Goal: Information Seeking & Learning: Check status

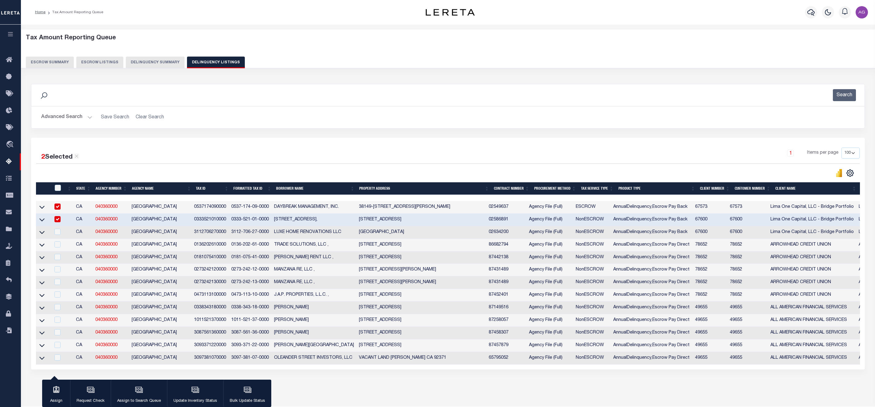
select select "100"
drag, startPoint x: 154, startPoint y: 68, endPoint x: 216, endPoint y: 130, distance: 87.6
click at [216, 130] on div "Tax Amount Reporting Queue Escrow Summary Escrow Listings Delinquency Summary" at bounding box center [448, 209] width 847 height 359
drag, startPoint x: 90, startPoint y: 361, endPoint x: 119, endPoint y: 364, distance: 29.4
click at [119, 364] on tr "CA 040360000 SAN BERNARDINO COUNTY 3097381070000 3097-381-07-0000 OLEANDER STRE…" at bounding box center [561, 358] width 1051 height 13
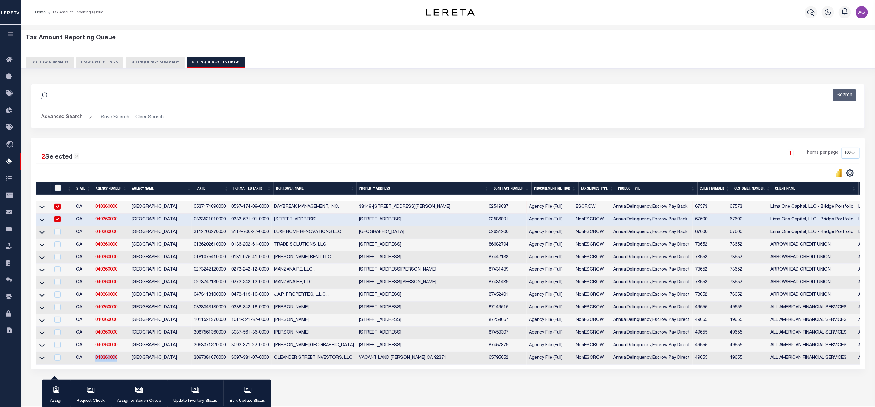
copy tr "040360000"
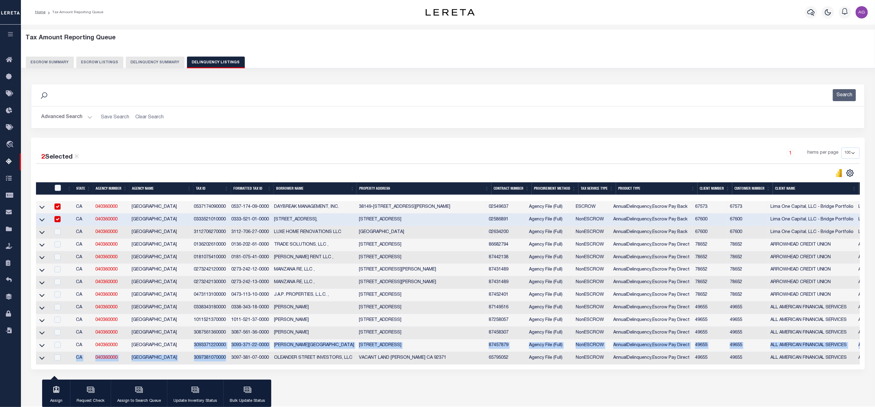
drag, startPoint x: 213, startPoint y: 357, endPoint x: 229, endPoint y: 363, distance: 16.8
click at [229, 363] on tbody "CA 040360000 SAN BERNARDINO COUNTY 0537174090000 0537-174-09-0000 DAYBREAK MANA…" at bounding box center [561, 283] width 1051 height 164
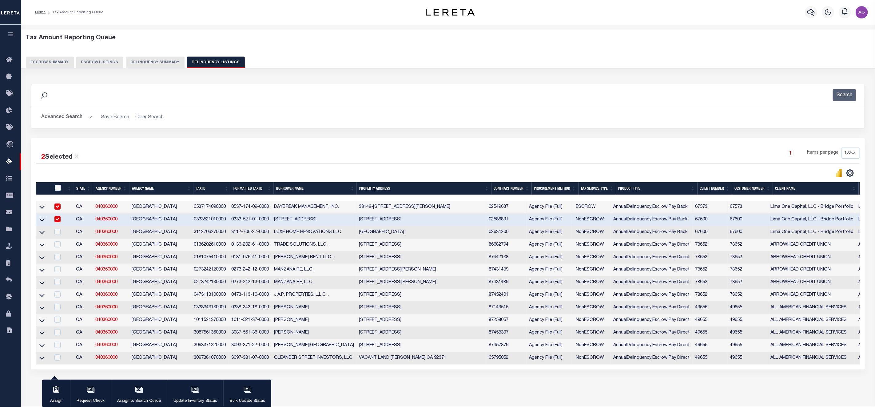
click at [359, 388] on div "Data sync process is currently running, you may face some response delays. Sear…" at bounding box center [448, 233] width 842 height 310
drag, startPoint x: 196, startPoint y: 349, endPoint x: 228, endPoint y: 350, distance: 31.4
click at [228, 350] on td "3093371220000" at bounding box center [211, 345] width 38 height 13
checkbox input "true"
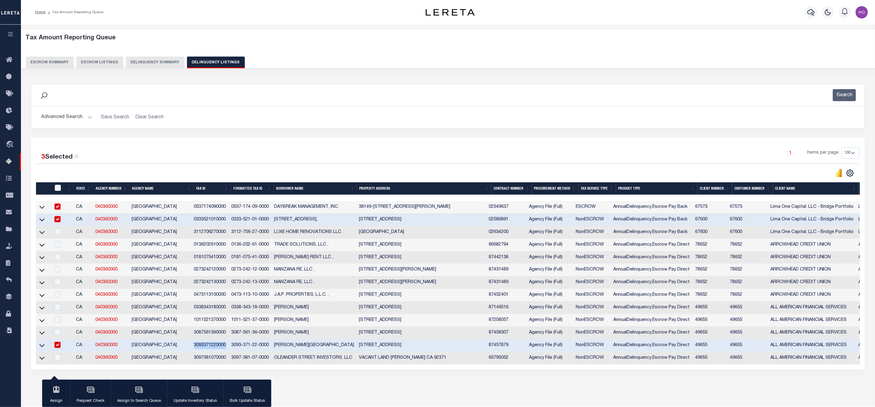
copy td "3093371220000"
drag, startPoint x: 195, startPoint y: 361, endPoint x: 230, endPoint y: 360, distance: 35.1
click at [229, 360] on td "3097381070000" at bounding box center [211, 358] width 38 height 13
checkbox input "true"
copy td "3097381070000"
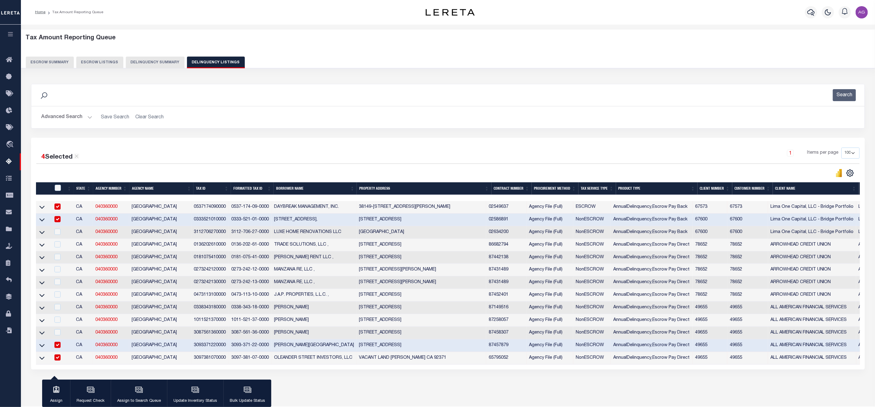
click at [351, 379] on div "Data sync process is currently running, you may face some response delays. Sear…" at bounding box center [448, 233] width 842 height 310
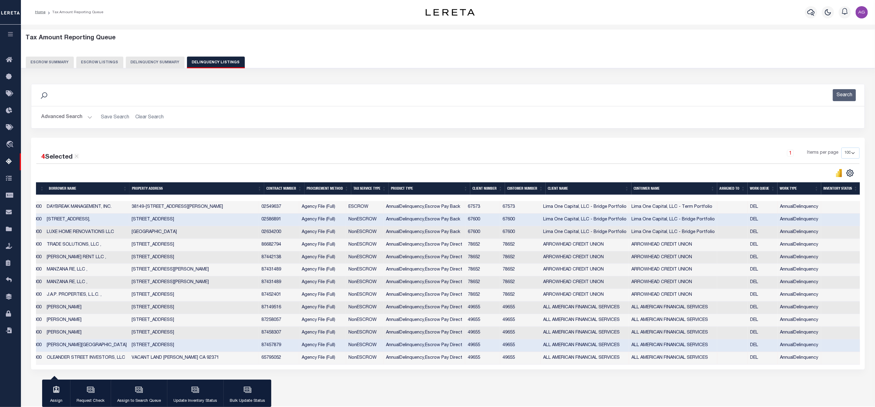
scroll to position [0, 9]
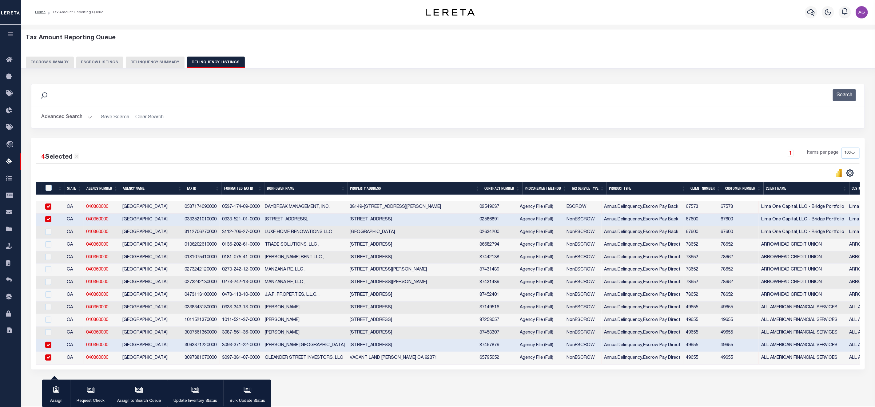
click at [48, 220] on input "checkbox" at bounding box center [48, 219] width 6 height 6
checkbox input "false"
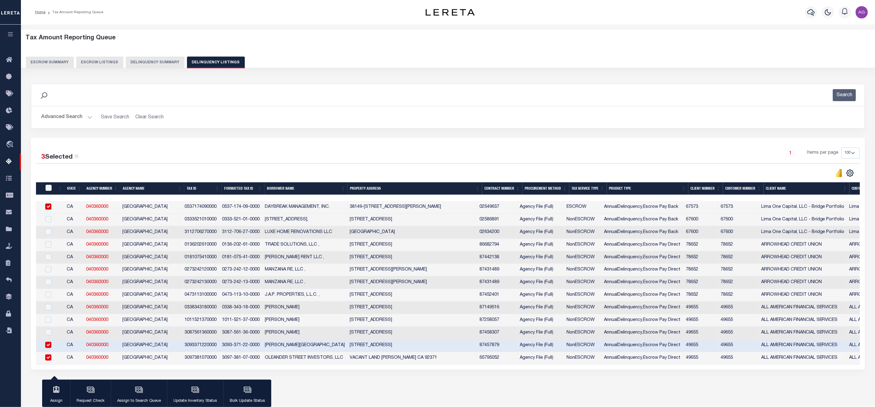
click at [48, 209] on input "checkbox" at bounding box center [48, 207] width 6 height 6
checkbox input "false"
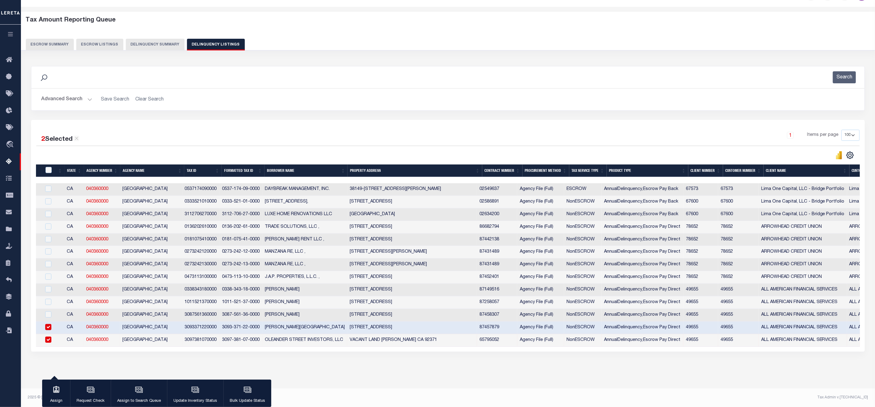
click at [47, 337] on input "checkbox" at bounding box center [48, 340] width 6 height 6
checkbox input "false"
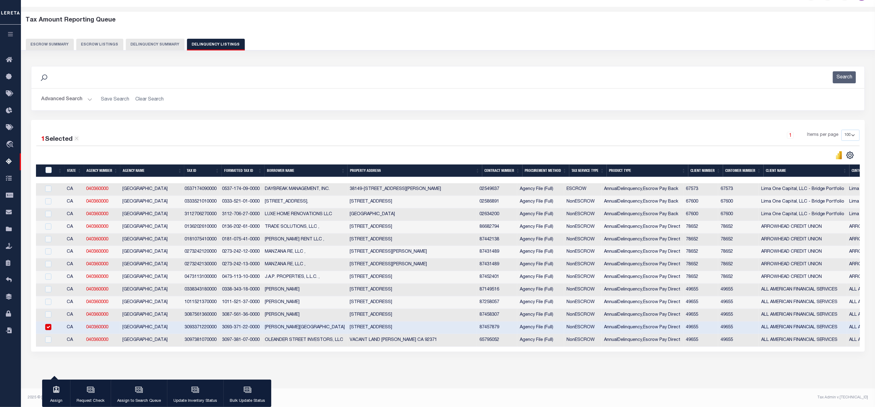
click at [49, 326] on input "checkbox" at bounding box center [48, 327] width 6 height 6
checkbox input "false"
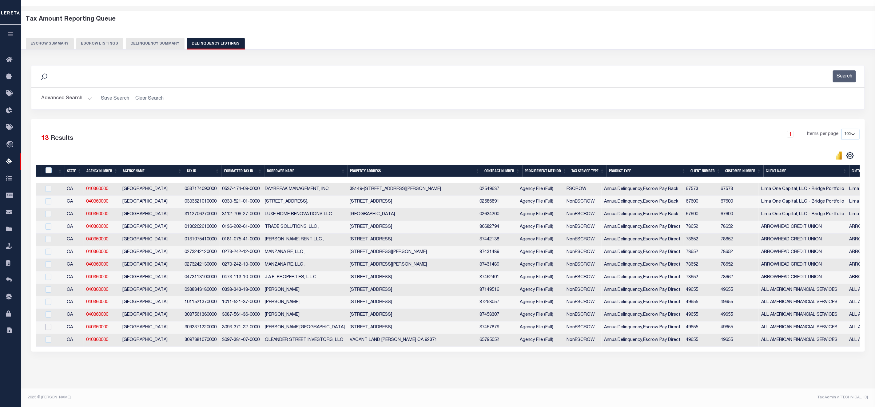
scroll to position [0, 0]
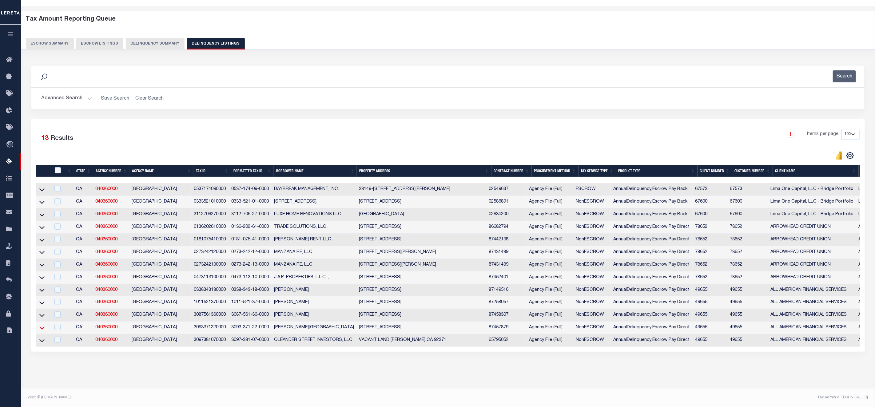
click at [40, 327] on icon at bounding box center [41, 328] width 5 height 6
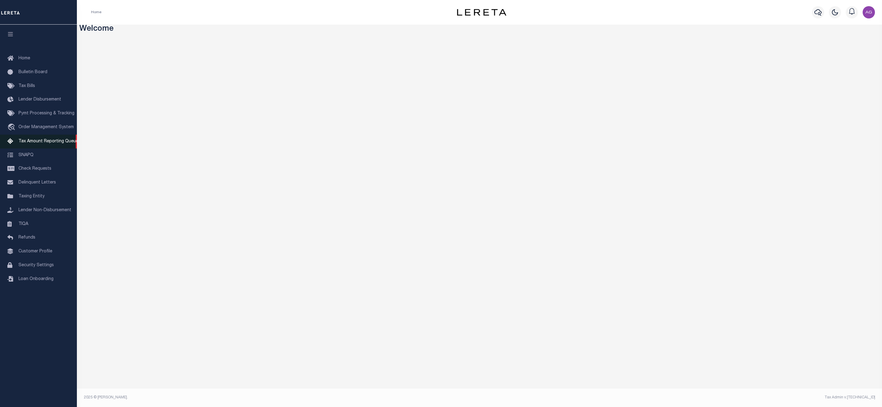
click at [40, 144] on span "Tax Amount Reporting Queue" at bounding box center [48, 141] width 60 height 4
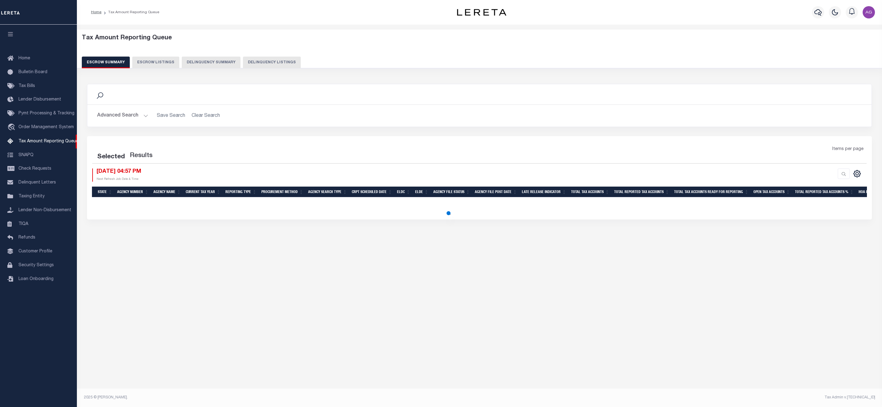
click at [213, 64] on button "Delinquency Summary" at bounding box center [211, 63] width 59 height 12
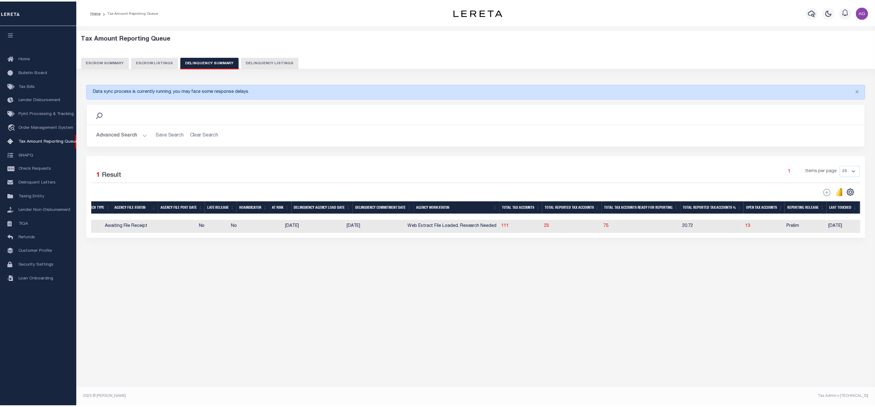
scroll to position [0, 296]
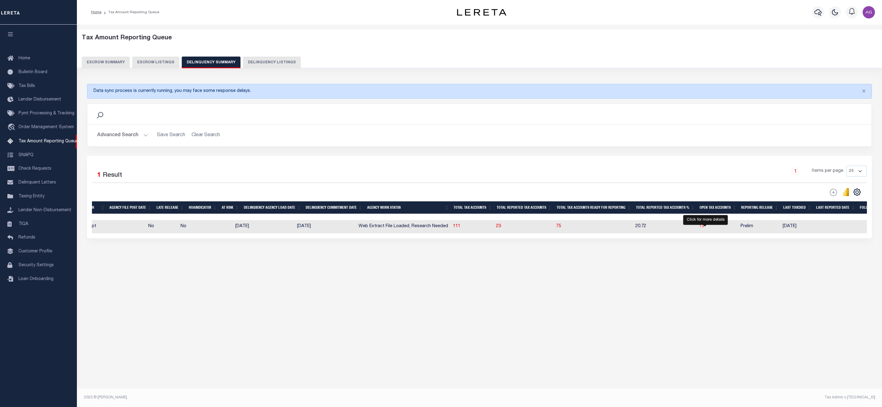
click at [704, 228] on span "13" at bounding box center [701, 226] width 5 height 4
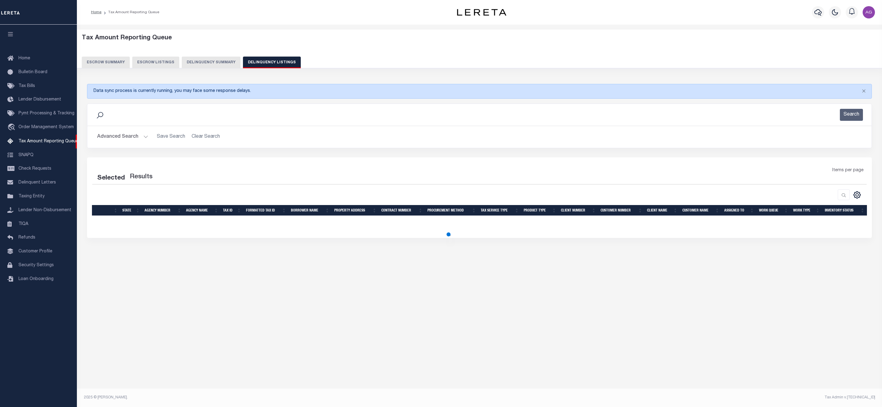
select select "100"
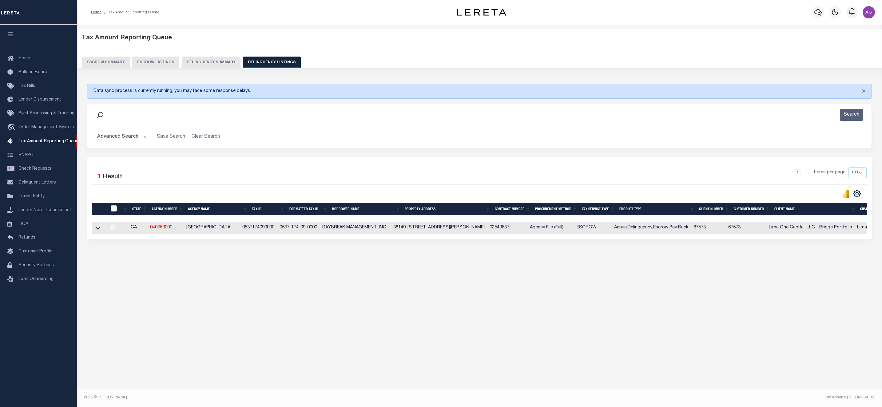
click at [198, 60] on button "Delinquency Summary" at bounding box center [211, 63] width 59 height 12
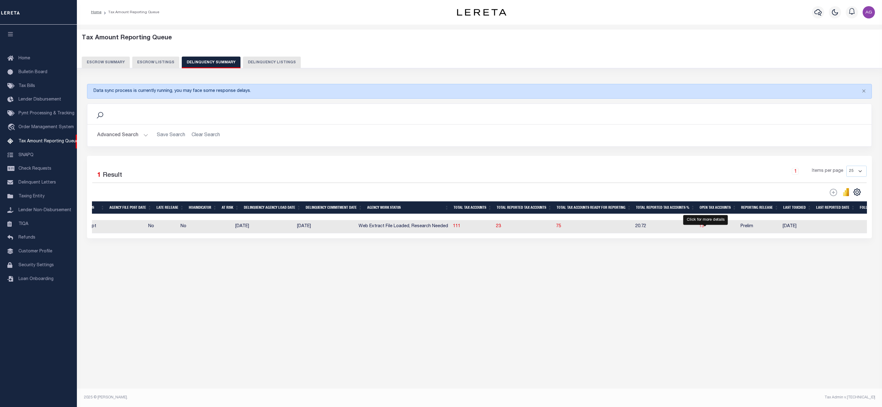
click at [704, 228] on span "13" at bounding box center [701, 226] width 5 height 4
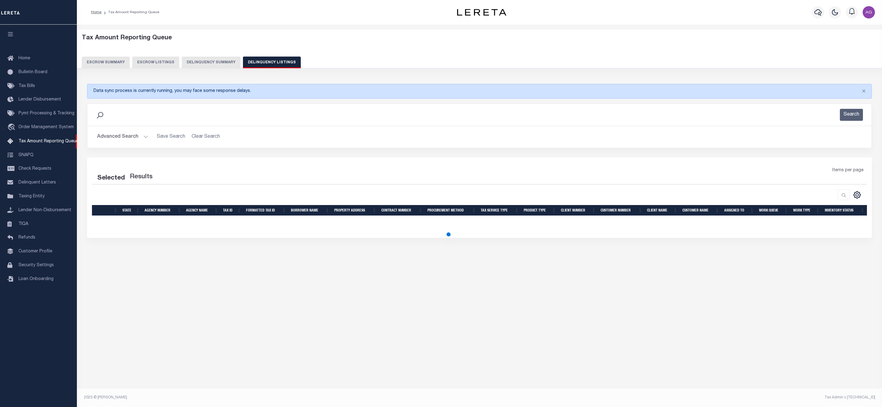
select select "100"
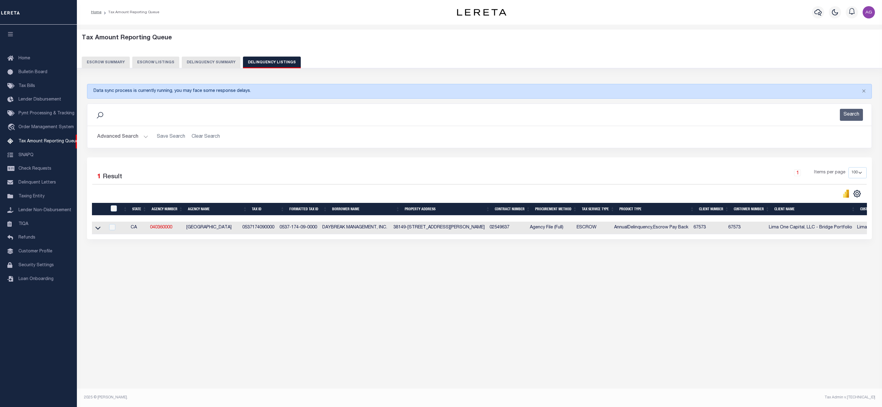
click at [210, 60] on button "Delinquency Summary" at bounding box center [211, 63] width 59 height 12
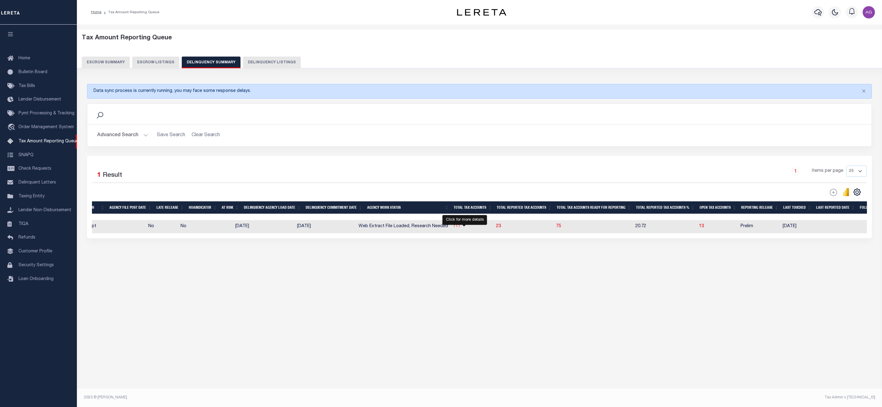
click at [460, 228] on span "111" at bounding box center [456, 226] width 7 height 4
select select "100"
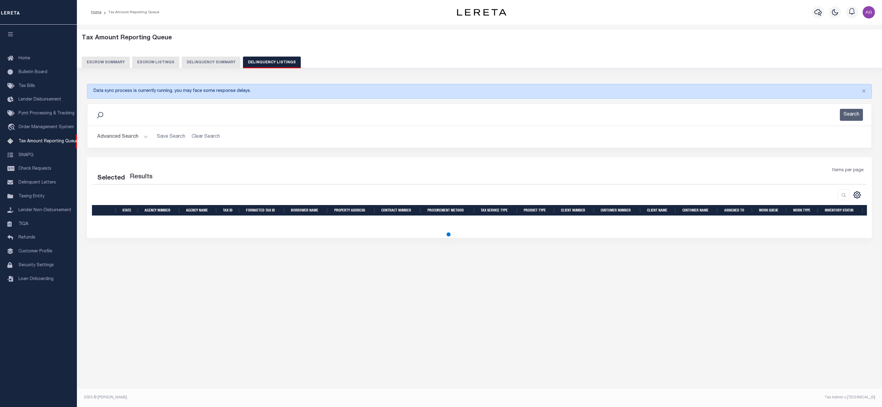
select select "100"
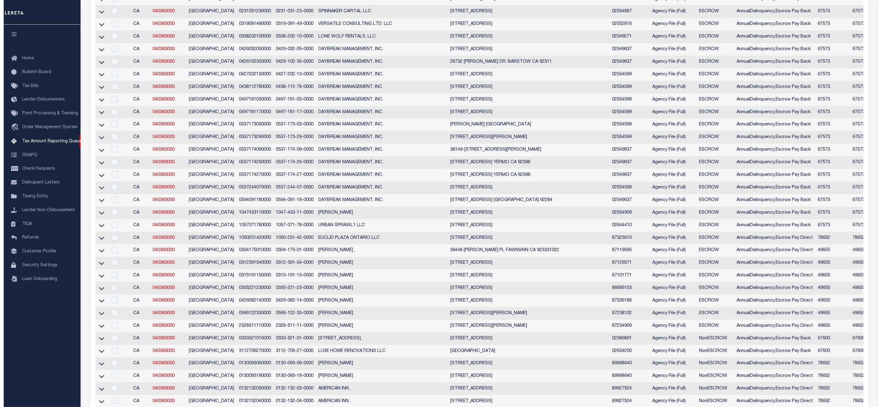
scroll to position [0, 0]
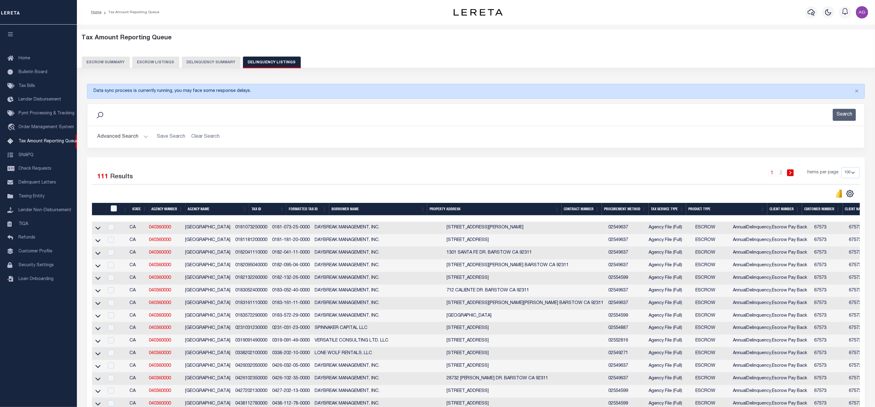
click at [303, 134] on h2 "Advanced Search Save Search Clear Search" at bounding box center [475, 137] width 767 height 12
click at [201, 63] on button "Delinquency Summary" at bounding box center [211, 63] width 59 height 12
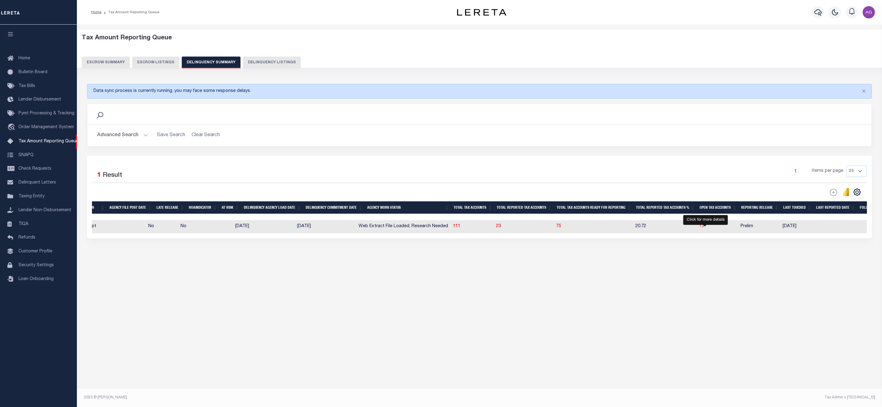
click at [704, 228] on span "13" at bounding box center [701, 226] width 5 height 4
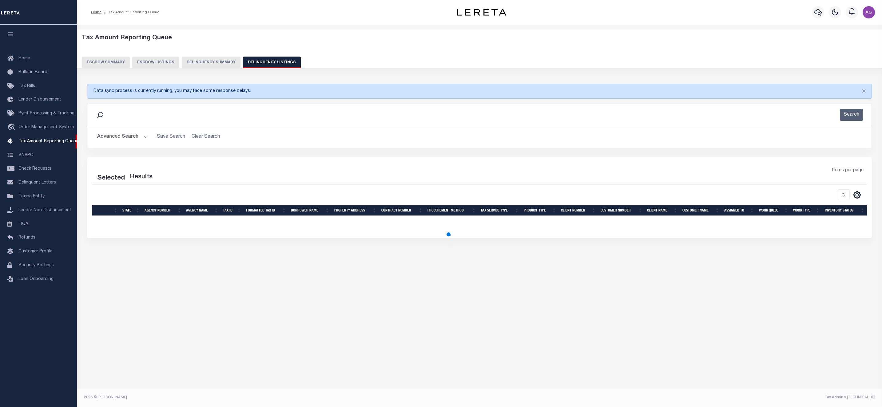
select select "100"
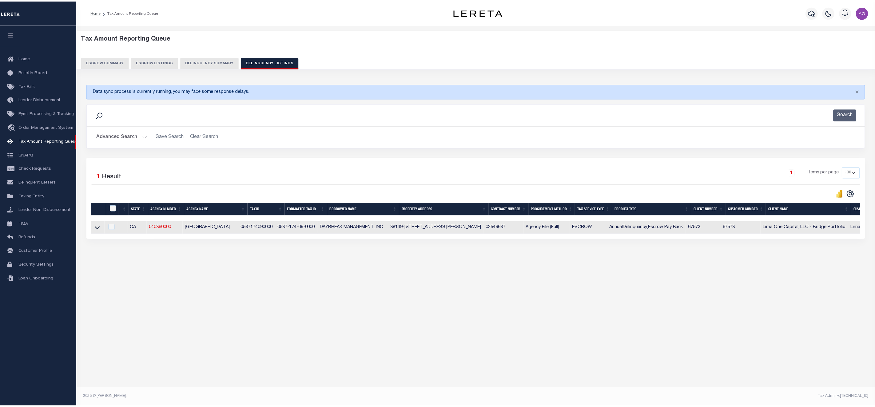
scroll to position [0, 221]
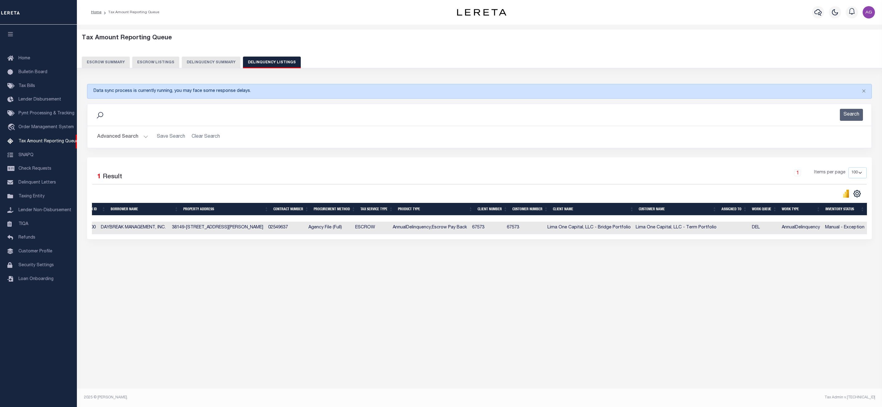
click at [217, 65] on button "Delinquency Summary" at bounding box center [211, 63] width 59 height 12
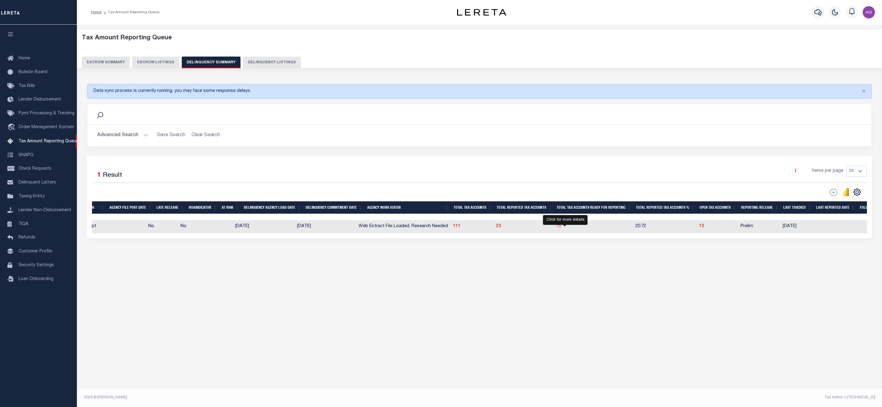
click at [561, 228] on span "75" at bounding box center [558, 226] width 5 height 4
select select "100"
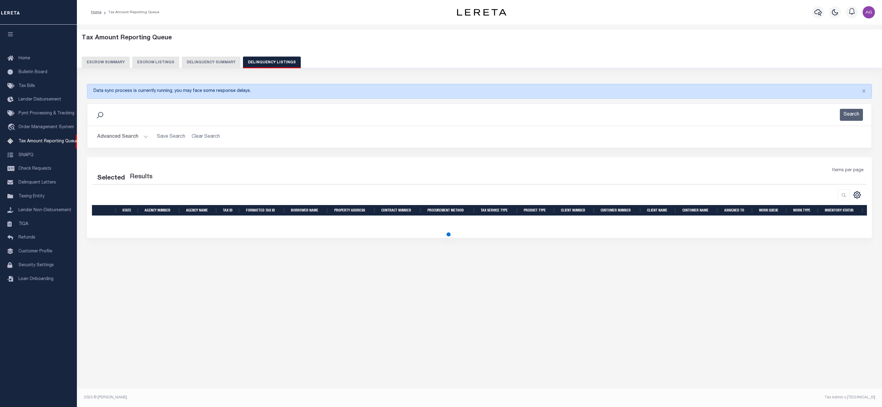
select select "100"
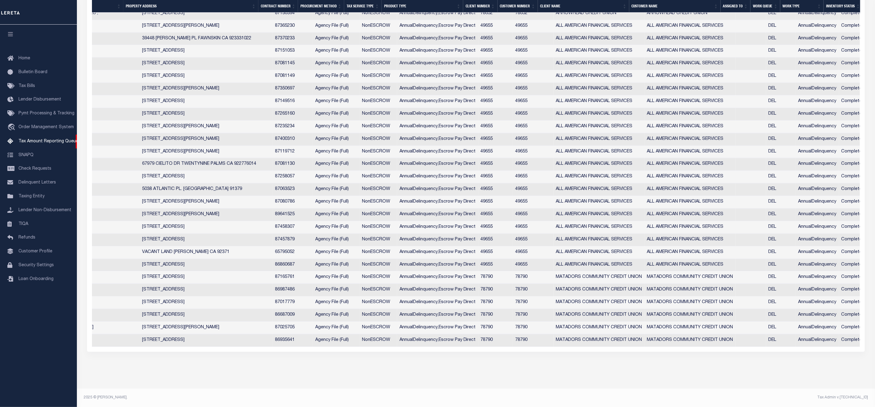
scroll to position [0, 0]
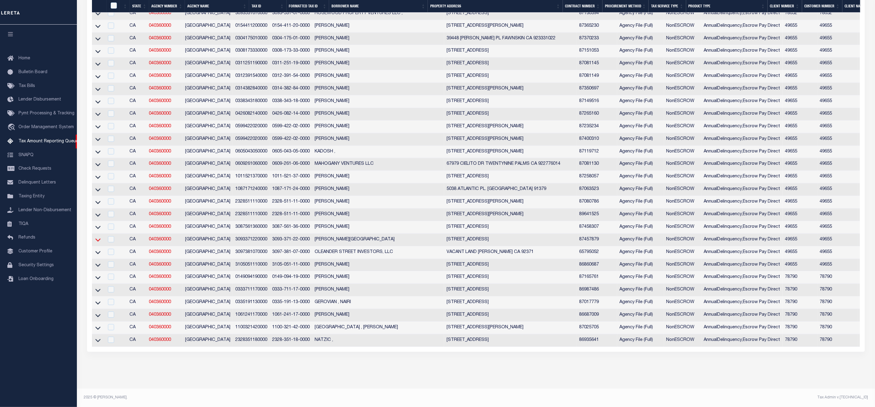
click at [98, 236] on icon at bounding box center [97, 239] width 5 height 6
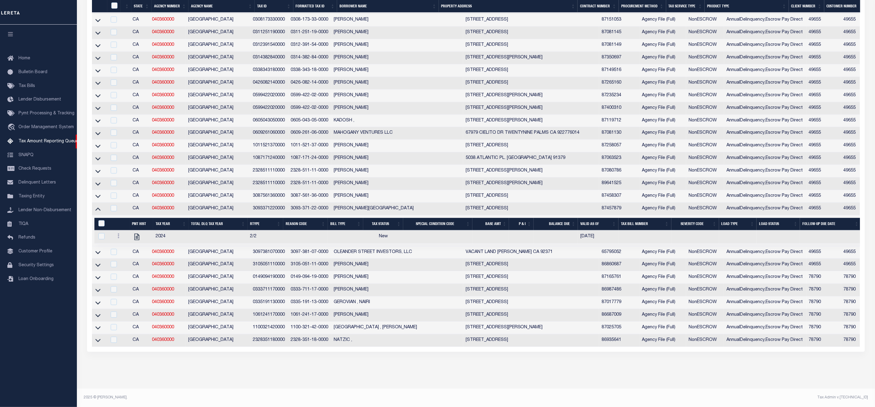
scroll to position [972, 0]
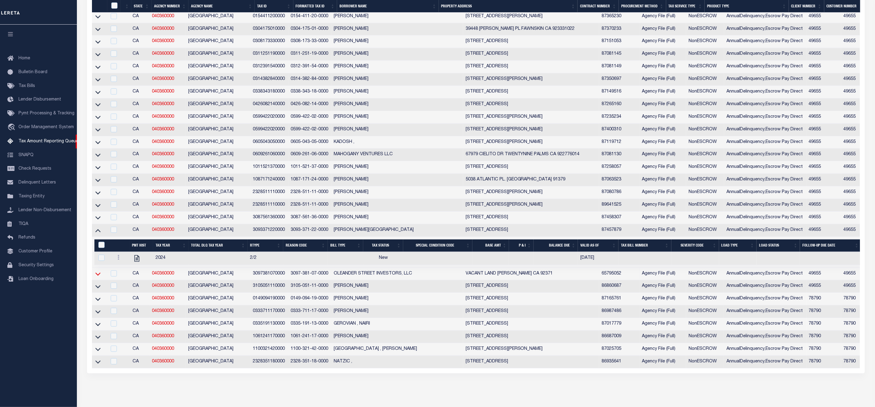
click at [97, 277] on icon at bounding box center [97, 274] width 5 height 6
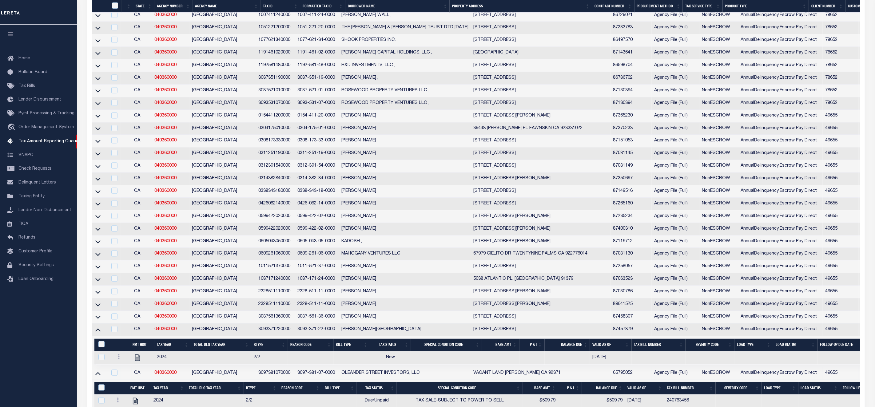
scroll to position [965, 0]
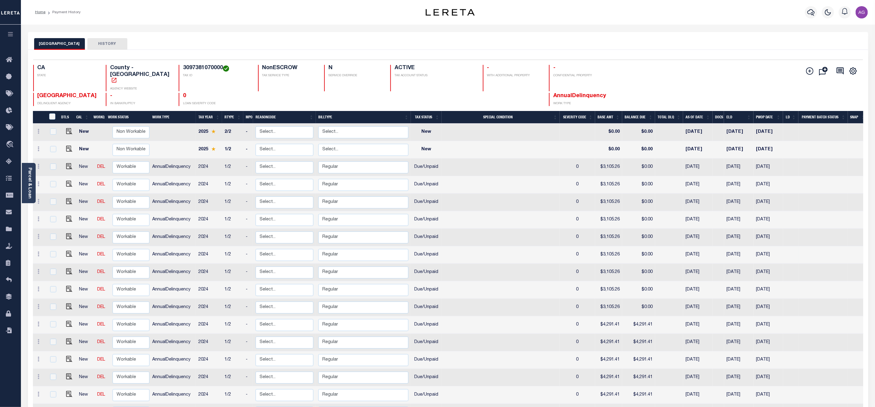
scroll to position [92, 0]
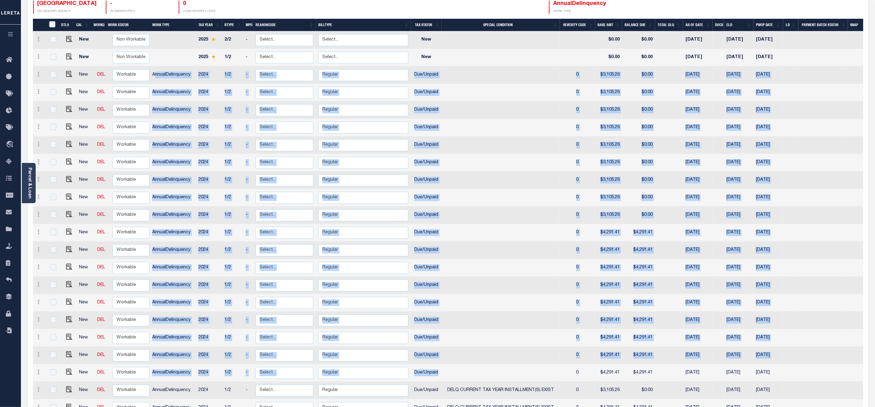
drag, startPoint x: 154, startPoint y: 62, endPoint x: 529, endPoint y: 366, distance: 482.3
click at [529, 366] on tbody "New Non Workable Workable 2025 2/2 - Select... Payment Reversal Taxable Value C…" at bounding box center [450, 241] width 835 height 421
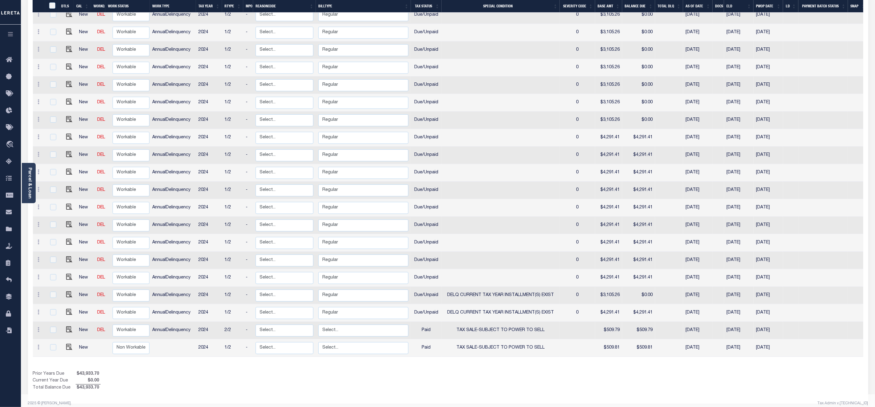
click at [563, 378] on div "Show Tax Lines before Bill Release Date Prior Years Due $43,933.70 Current Year…" at bounding box center [448, 381] width 830 height 21
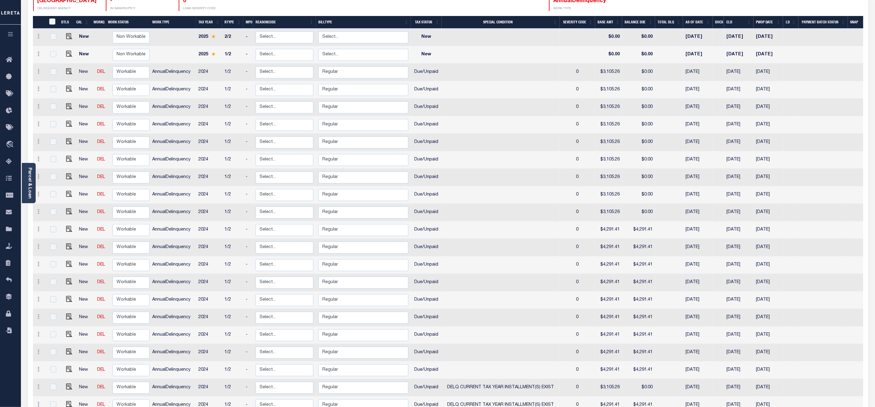
scroll to position [3, 0]
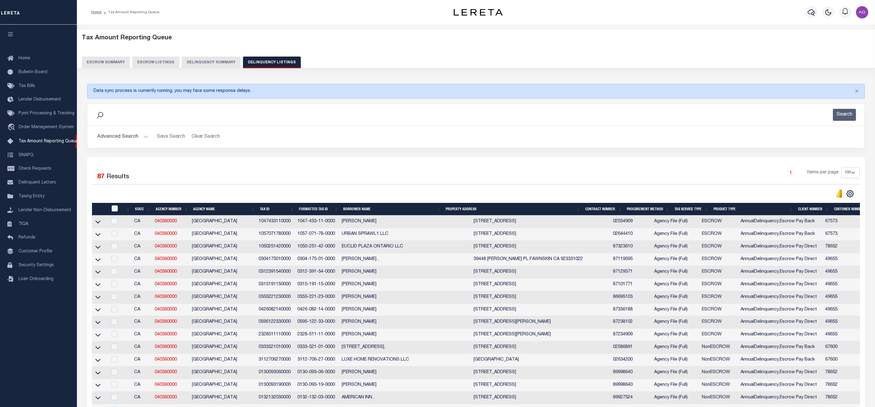
select select "100"
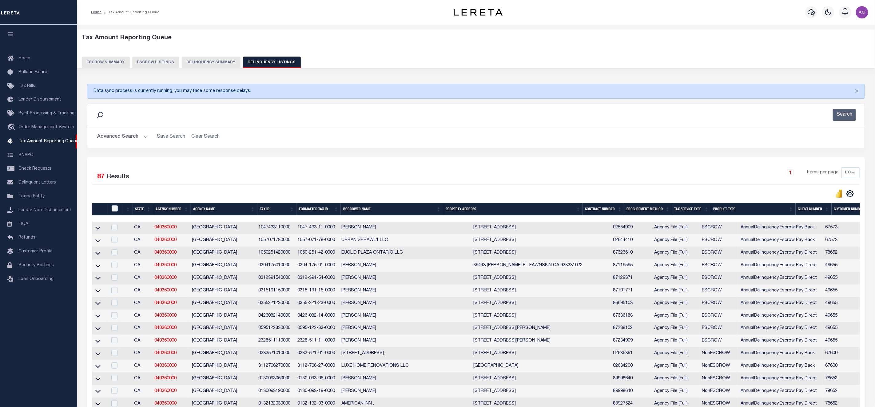
click at [196, 58] on button "Delinquency Summary" at bounding box center [211, 63] width 59 height 12
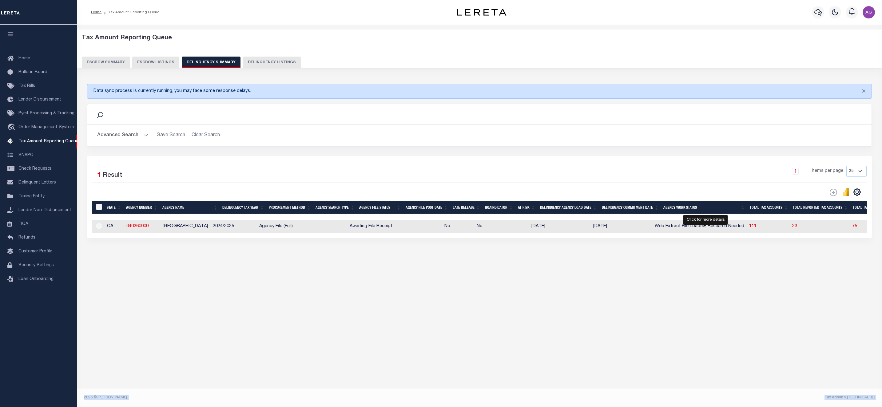
select select "100"
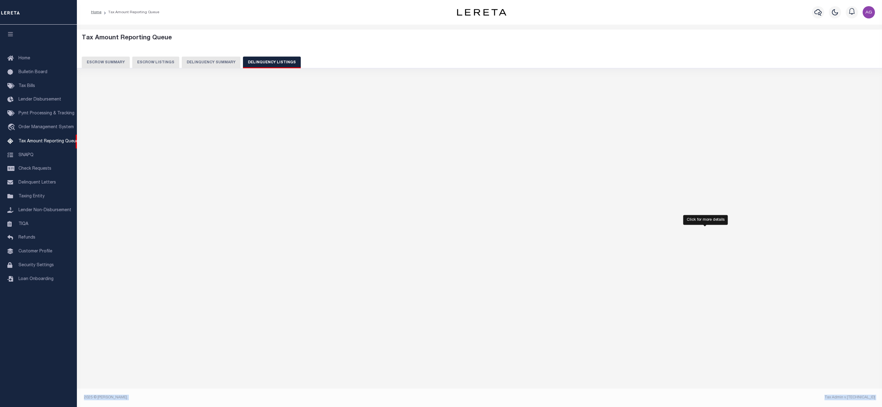
select select "100"
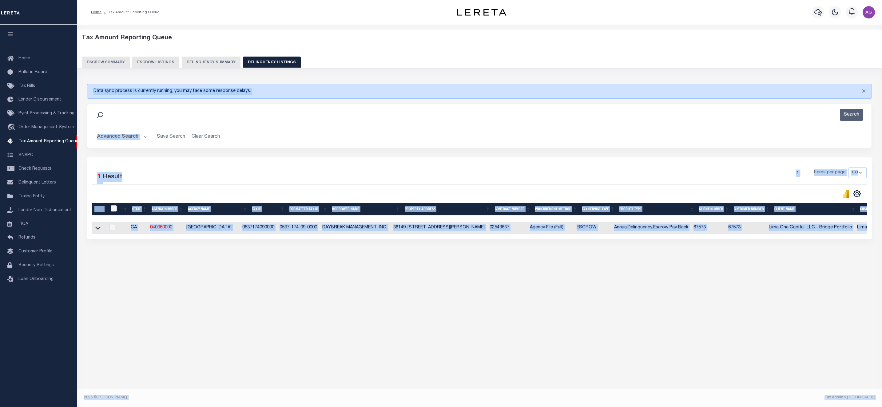
click at [570, 304] on div "Tax Amount Reporting Queue Escrow Summary Escrow Listings In" at bounding box center [479, 208] width 805 height 367
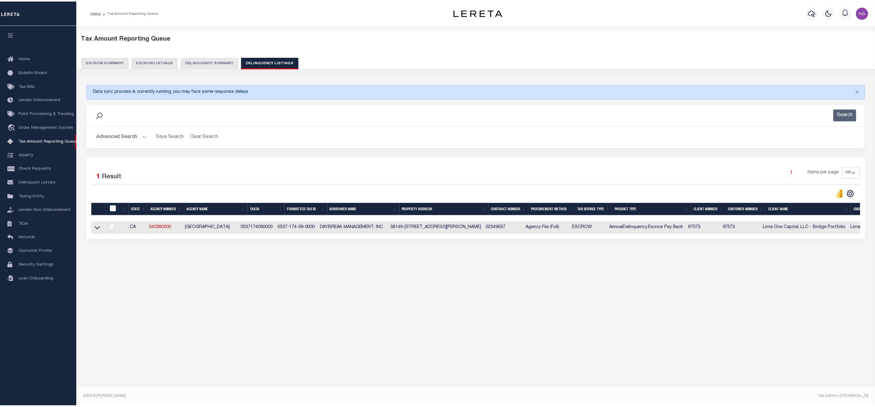
scroll to position [0, 221]
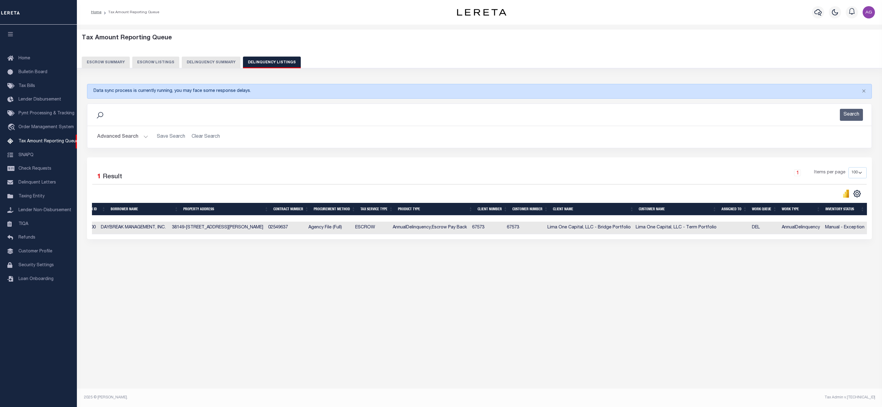
click at [224, 55] on div "Tax Amount Reporting Queue Escrow Summary Escrow Listings Delinquency Summary" at bounding box center [480, 51] width 796 height 34
click at [224, 59] on button "Delinquency Summary" at bounding box center [211, 63] width 59 height 12
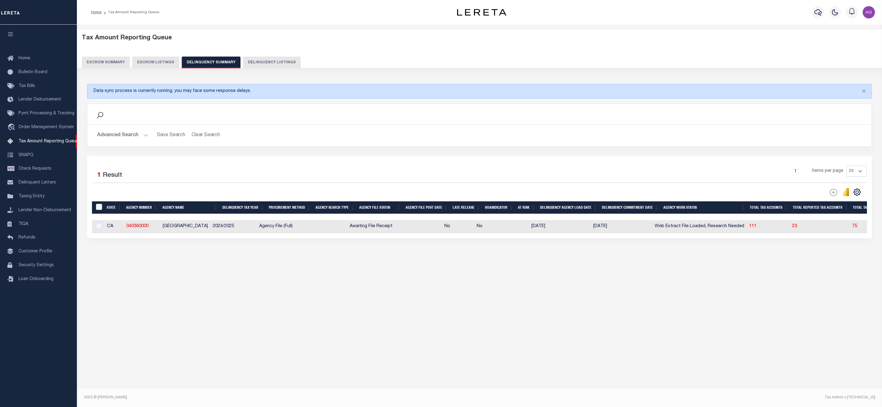
click at [132, 135] on button "Advanced Search" at bounding box center [122, 135] width 51 height 12
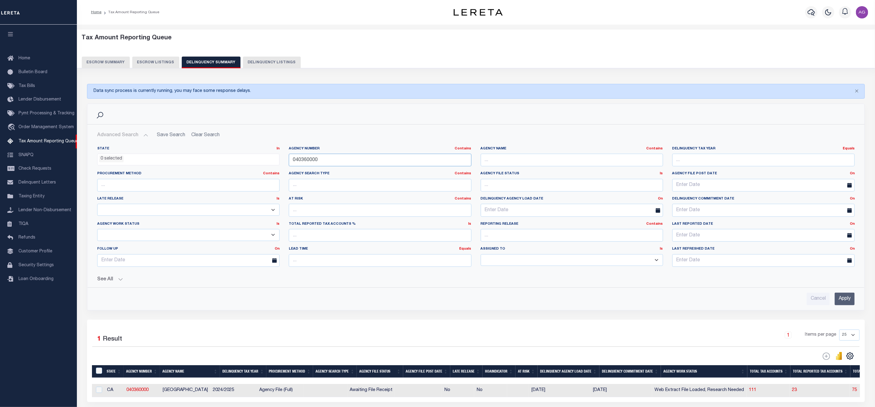
click at [327, 161] on input "040360000" at bounding box center [380, 160] width 182 height 13
click at [326, 161] on input "040360000" at bounding box center [380, 160] width 182 height 13
click at [839, 304] on input "Apply" at bounding box center [845, 299] width 20 height 13
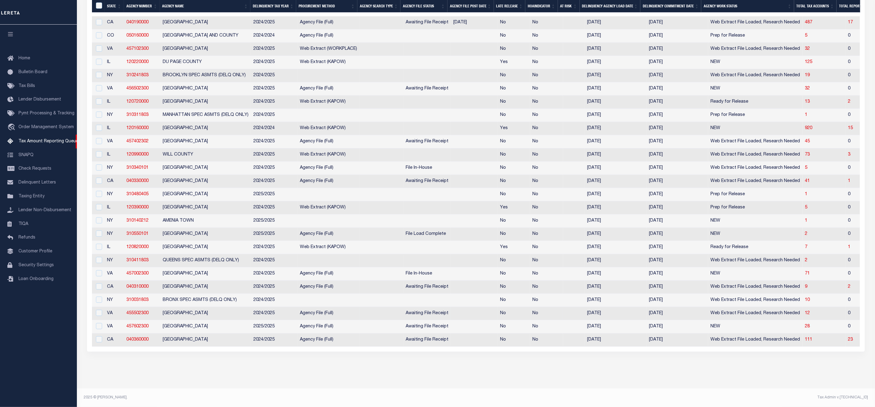
scroll to position [0, 296]
checkbox input "true"
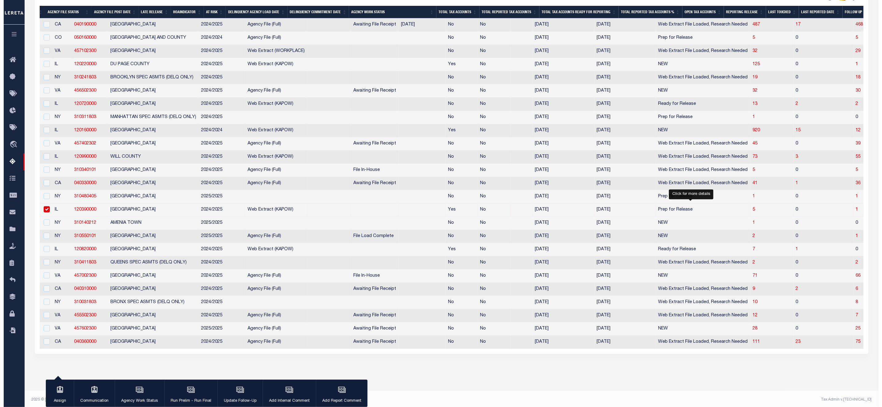
scroll to position [0, 0]
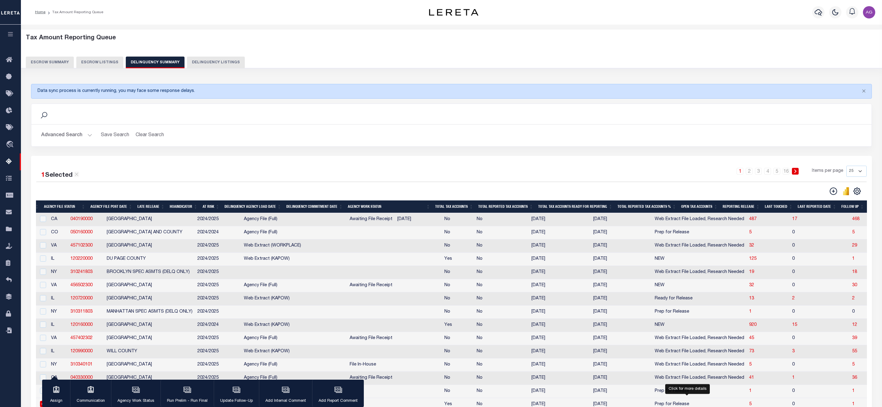
select select "100"
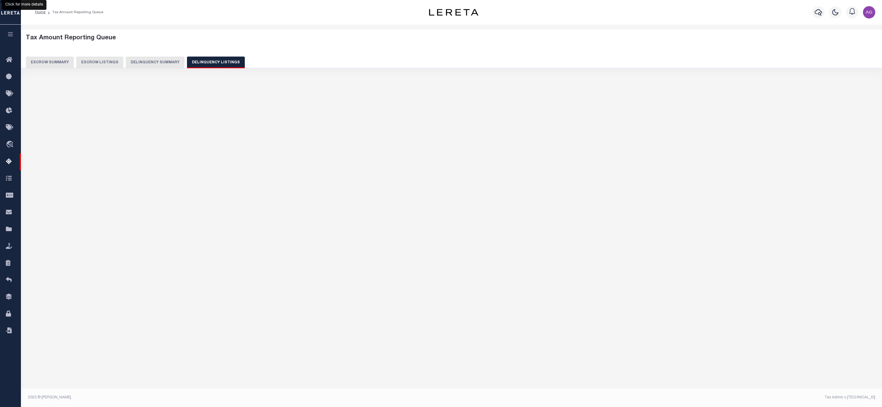
select select "100"
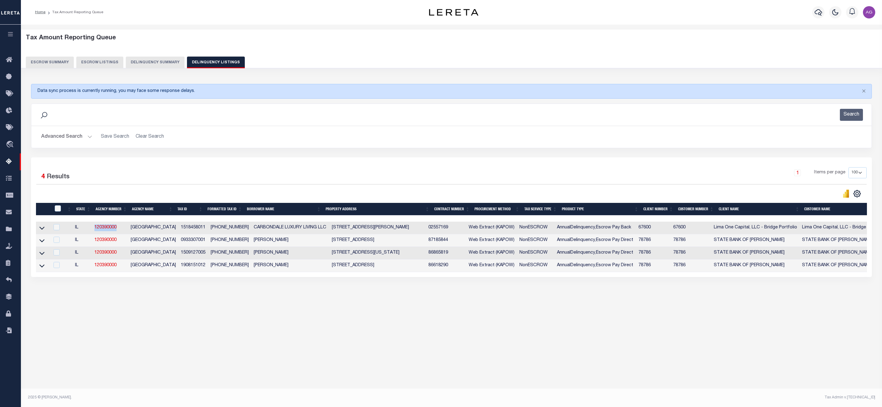
drag, startPoint x: 91, startPoint y: 227, endPoint x: 122, endPoint y: 231, distance: 30.7
click at [122, 231] on tr "IL 120390000 JACKSON COUNTY 1518458011 15-18-458-011 CARBONDALE LUXURY LIVING L…" at bounding box center [533, 228] width 994 height 13
copy tr "120390000"
click at [188, 327] on div "Tax Amount Reporting Queue Escrow Summary Escrow Listings" at bounding box center [451, 179] width 861 height 308
drag, startPoint x: 179, startPoint y: 232, endPoint x: 204, endPoint y: 233, distance: 25.3
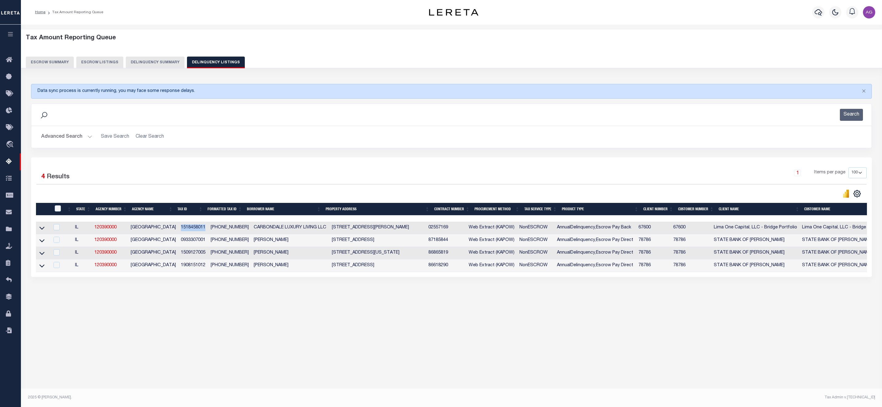
click at [204, 233] on td "1518458011" at bounding box center [193, 228] width 30 height 13
checkbox input "true"
copy td "1518458011"
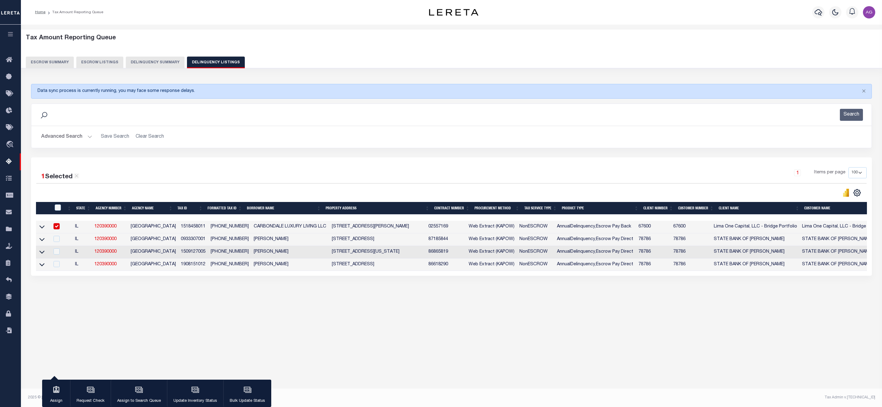
click at [212, 302] on div "Tax Amount Reporting Queue Escrow Summary Escrow Listings In" at bounding box center [451, 172] width 857 height 282
drag, startPoint x: 176, startPoint y: 241, endPoint x: 213, endPoint y: 248, distance: 38.2
click at [202, 237] on td "0933307001" at bounding box center [193, 239] width 30 height 13
checkbox input "true"
copy td "0933307001"
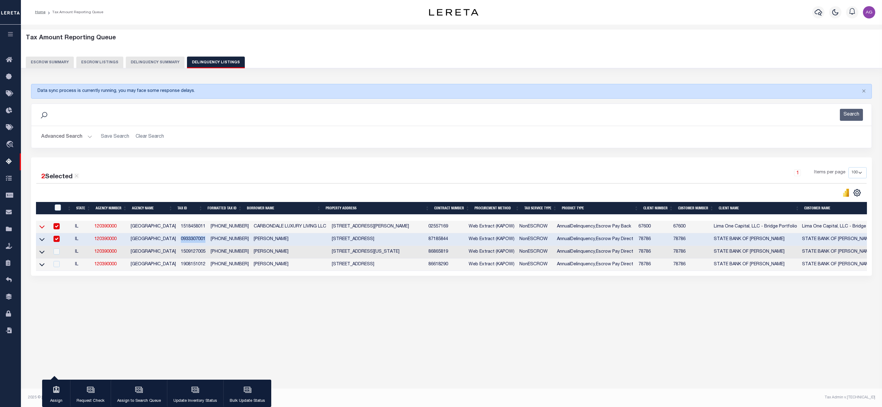
click at [42, 229] on icon at bounding box center [41, 227] width 5 height 3
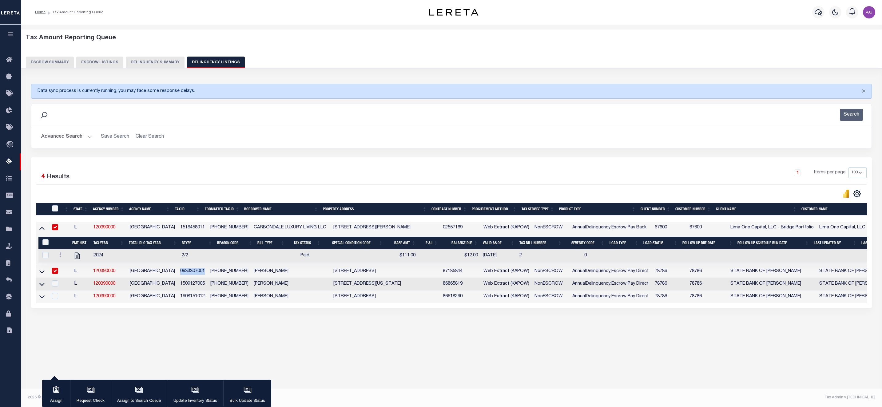
click at [57, 229] on input "checkbox" at bounding box center [55, 227] width 6 height 6
checkbox input "false"
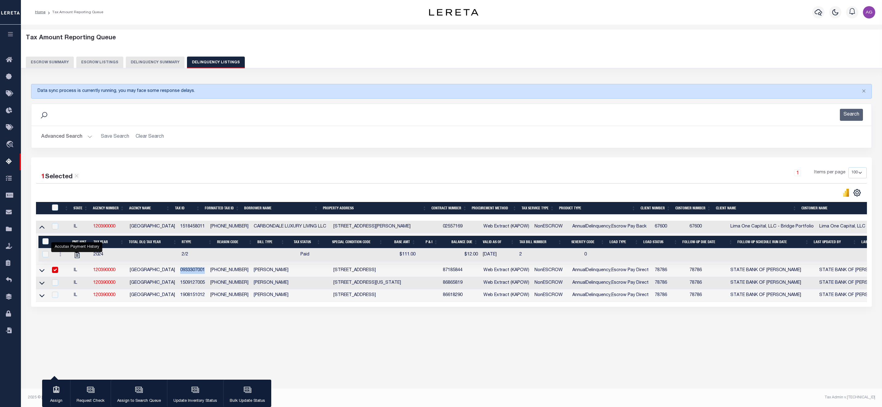
drag, startPoint x: 55, startPoint y: 272, endPoint x: 51, endPoint y: 273, distance: 4.6
click at [54, 272] on input "checkbox" at bounding box center [55, 270] width 6 height 6
checkbox input "false"
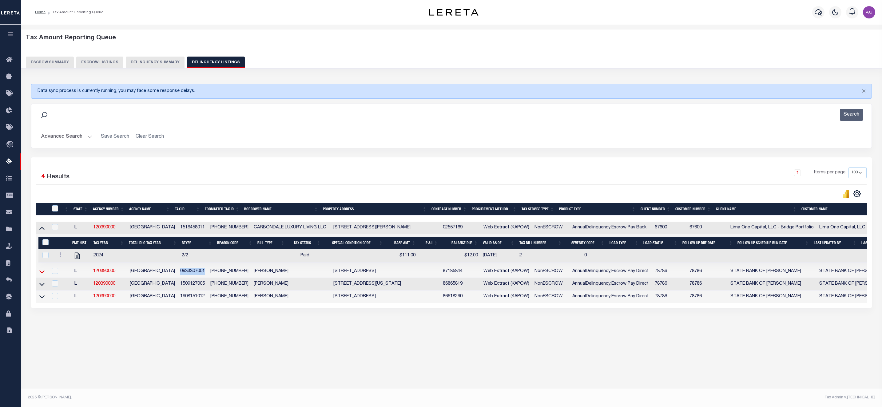
click at [42, 275] on icon at bounding box center [41, 271] width 5 height 6
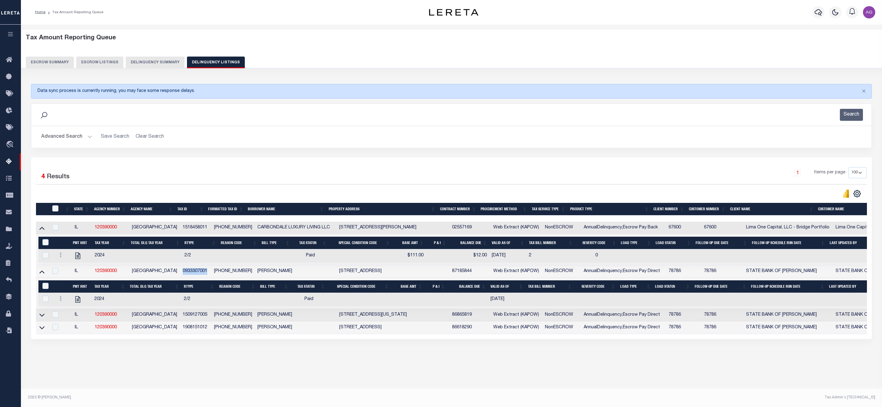
click at [149, 63] on button "Delinquency Summary" at bounding box center [155, 63] width 59 height 12
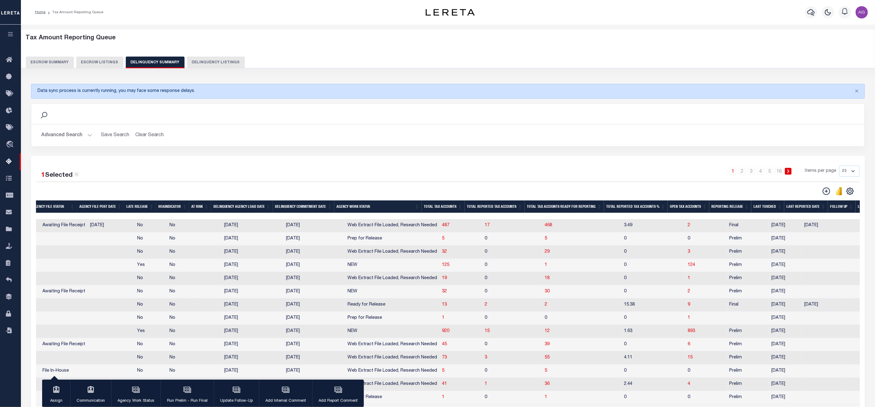
scroll to position [0, 308]
click at [191, 58] on button "Delinquency Listings" at bounding box center [216, 63] width 58 height 12
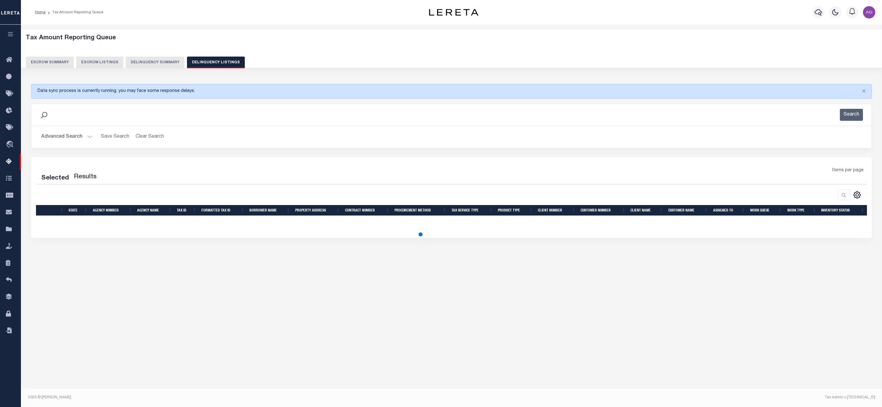
select select "100"
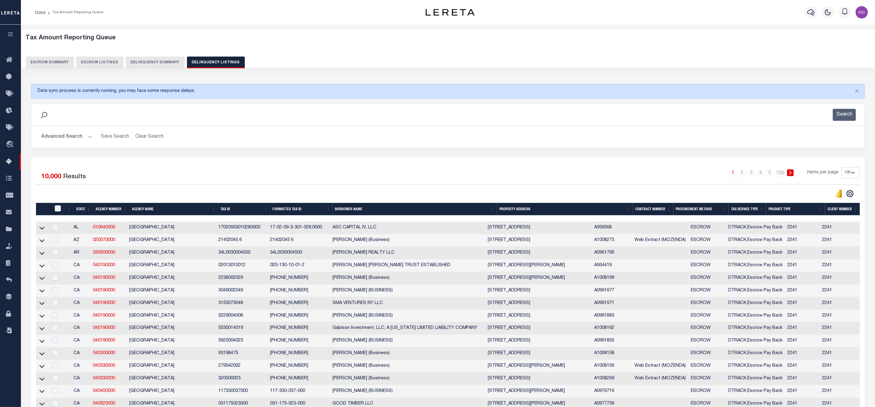
click at [155, 65] on button "Delinquency Summary" at bounding box center [155, 63] width 59 height 12
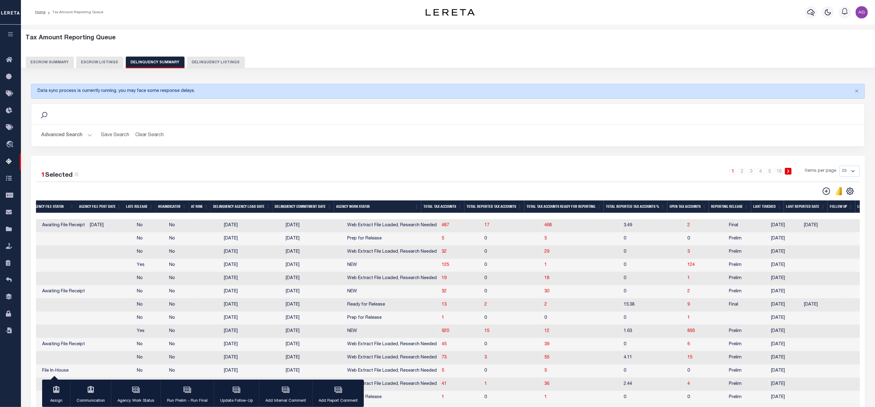
click at [69, 134] on button "Advanced Search" at bounding box center [66, 135] width 51 height 12
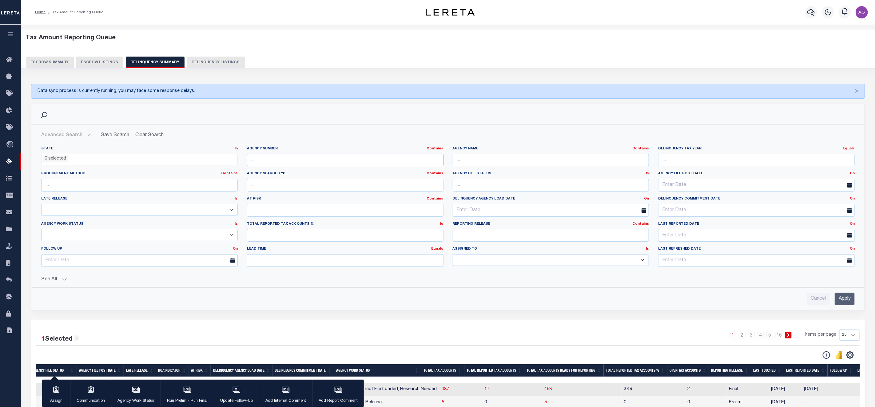
click at [256, 161] on input "text" at bounding box center [345, 160] width 196 height 13
paste input "120390000"
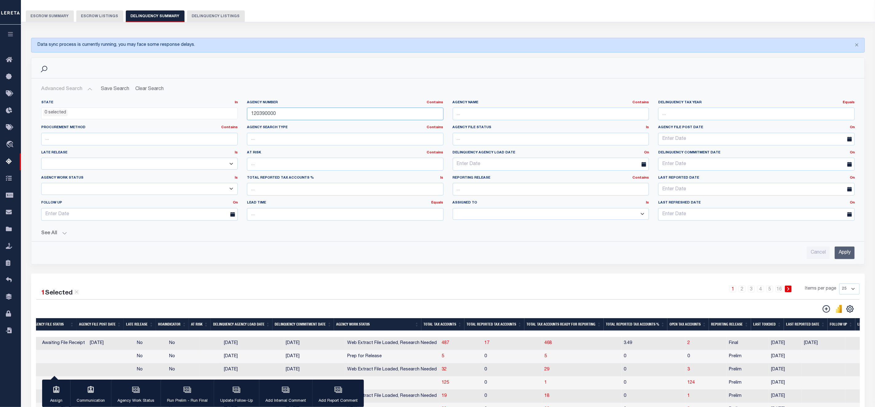
scroll to position [231, 0]
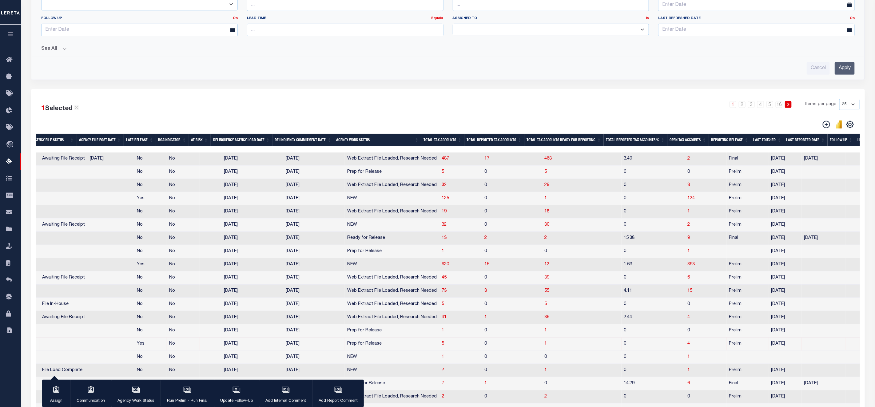
type input "120390000"
click at [842, 75] on input "Apply" at bounding box center [845, 68] width 20 height 13
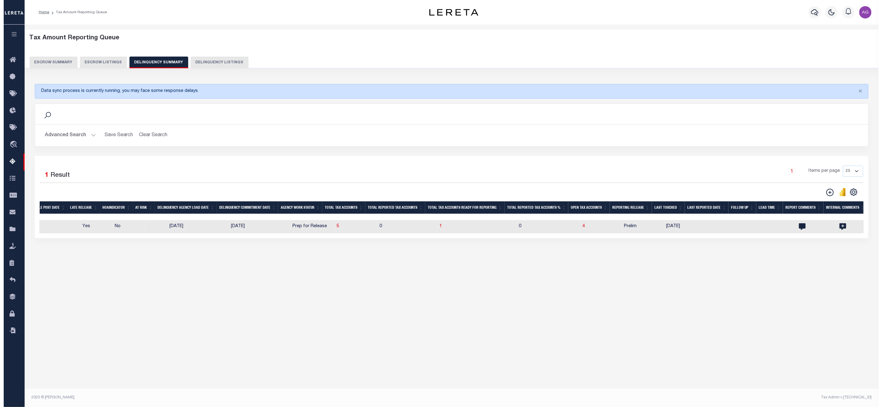
scroll to position [0, 0]
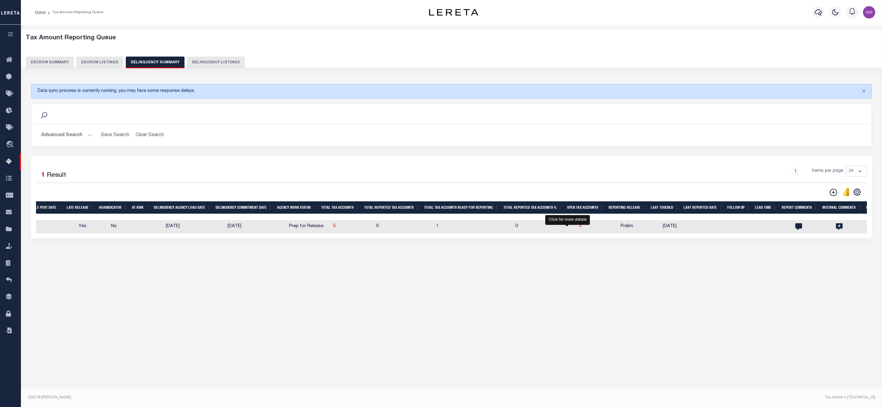
click at [579, 228] on span "4" at bounding box center [580, 226] width 2 height 4
select select "100"
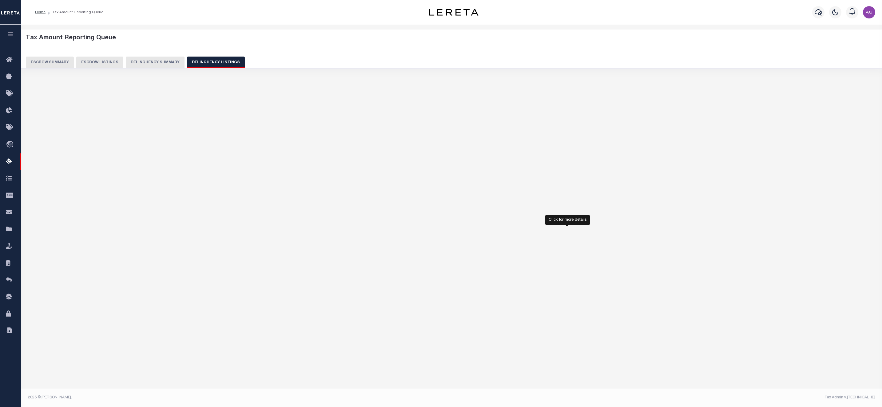
select select "100"
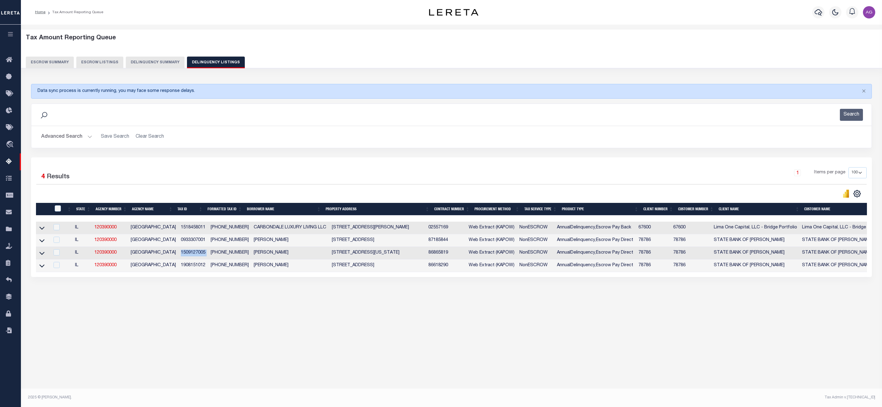
drag, startPoint x: 177, startPoint y: 257, endPoint x: 206, endPoint y: 256, distance: 28.6
click at [206, 256] on tr "IL 120390000 JACKSON COUNTY 1509127005 15-09-127-005 MELVIN , RODNEY 2240 N ILL…" at bounding box center [533, 253] width 994 height 13
copy td "1509127005"
click at [43, 256] on icon at bounding box center [41, 253] width 5 height 6
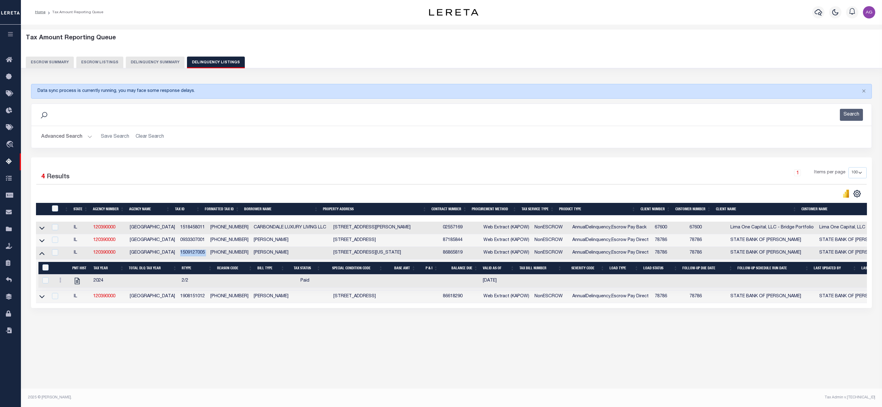
click at [155, 60] on button "Delinquency Summary" at bounding box center [155, 63] width 59 height 12
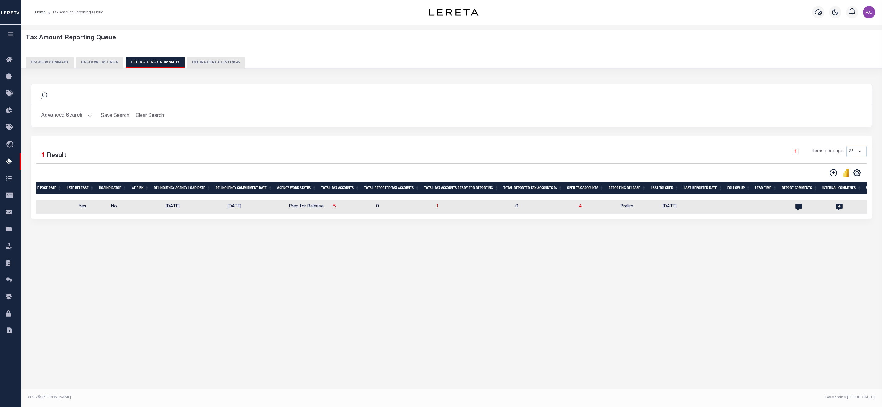
click at [61, 118] on button "Advanced Search" at bounding box center [66, 116] width 51 height 12
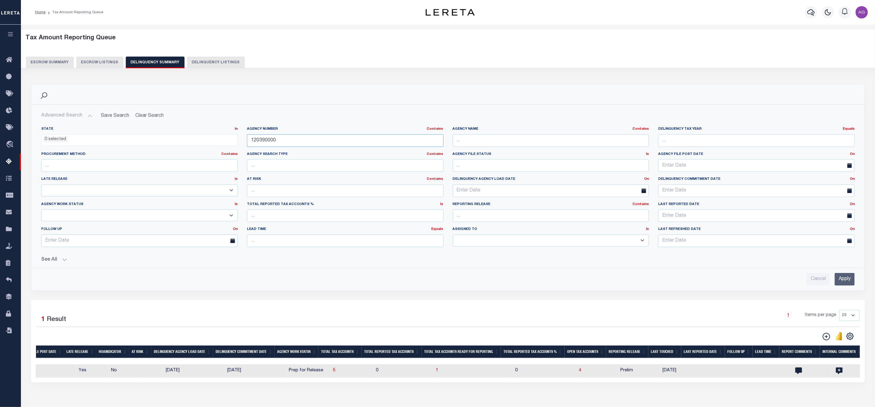
click at [288, 144] on input "120390000" at bounding box center [345, 140] width 196 height 13
click at [499, 137] on input "text" at bounding box center [551, 140] width 196 height 13
type input "san bernardi"
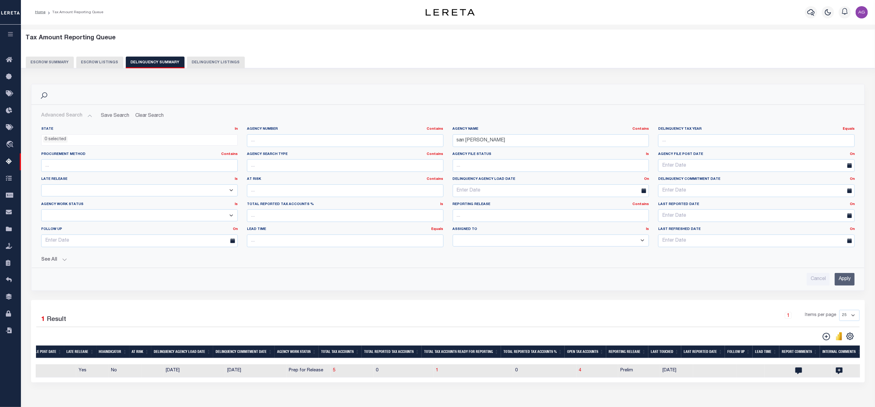
click at [843, 282] on input "Apply" at bounding box center [845, 279] width 20 height 13
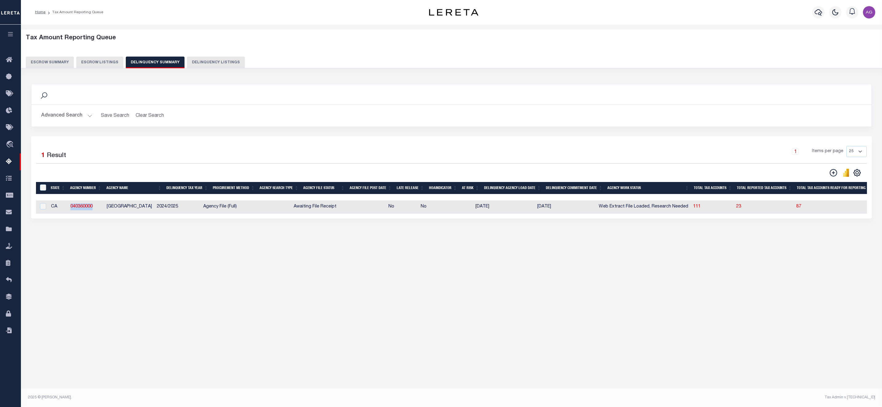
drag, startPoint x: 98, startPoint y: 208, endPoint x: 65, endPoint y: 209, distance: 32.9
click at [65, 209] on tr "CA 040360000 SAN BERNARDINO COUNTY 2024/2025 Agency File (Full) Awaiting File R…" at bounding box center [725, 206] width 1378 height 13
copy tr "040360000"
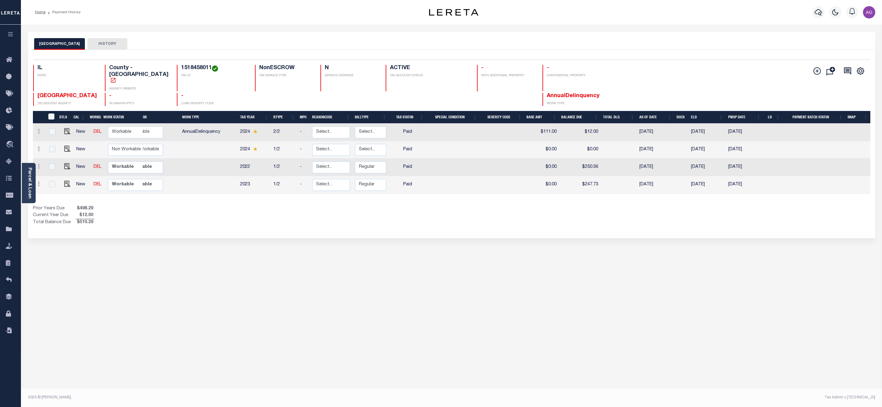
click at [378, 206] on div "Prior Years Due $498.29 Current Year Due $12.00 Total Balance Due $510.29" at bounding box center [242, 215] width 419 height 21
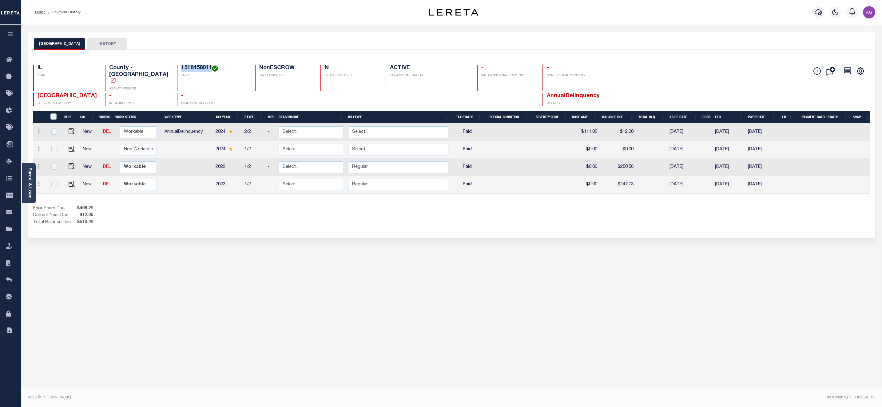
drag, startPoint x: 165, startPoint y: 65, endPoint x: 198, endPoint y: 69, distance: 33.5
click at [198, 69] on div "Selected 4 Results 1 Items per page 25 50 100 IL STATE County - IL AGENCY WEBSI…" at bounding box center [451, 83] width 847 height 46
drag, startPoint x: 175, startPoint y: 153, endPoint x: 253, endPoint y: 154, distance: 78.4
click at [253, 159] on tr "New DEL Non Workable Workable 2022 1/2 - Select... Payment Reversal Taxable Val…" at bounding box center [452, 168] width 839 height 18
click at [259, 225] on div "Selected 4 Results 1 Items per page 25 50 100 IL STATE TAX ID N" at bounding box center [451, 144] width 847 height 189
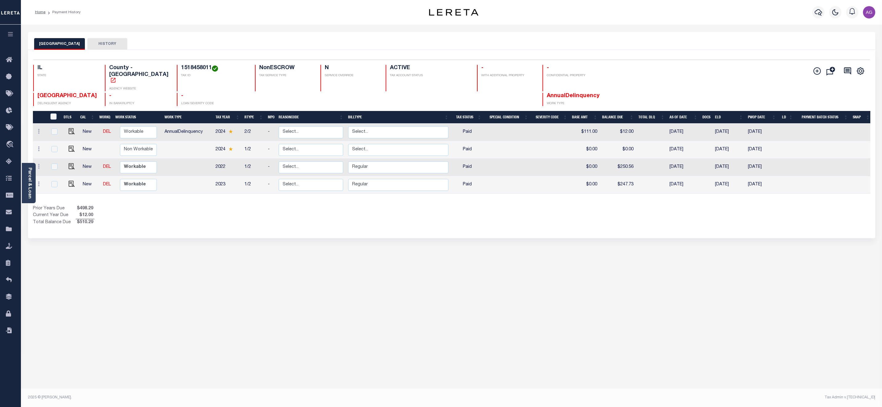
click at [312, 227] on div "JACKSON COUNTY HISTORY Selected 4 Results" at bounding box center [451, 205] width 856 height 347
drag, startPoint x: 192, startPoint y: 150, endPoint x: 496, endPoint y: 180, distance: 305.0
click at [496, 180] on tbody "New DEL Non Workable Workable AnnualDelinquency 2024 2/2 - Select... Payment Re…" at bounding box center [452, 159] width 839 height 70
click at [490, 215] on div "Selected 4 Results 1 Items per page 25 50 100 IL STATE TAX ID N" at bounding box center [451, 144] width 847 height 189
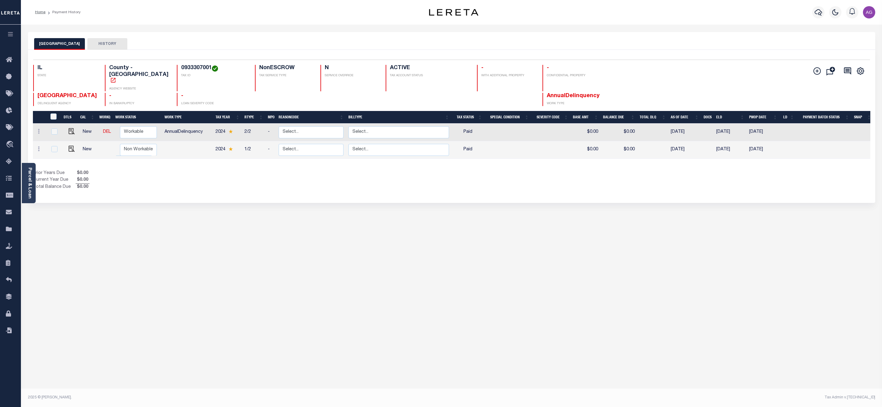
click at [181, 68] on h4 "0933307001" at bounding box center [214, 68] width 67 height 7
copy h4 "0933307001"
click at [232, 187] on div "Selected 2 Results 1 Items per page 25 50 100 IL STATE TAX ID N" at bounding box center [451, 126] width 847 height 153
